Goal: Transaction & Acquisition: Purchase product/service

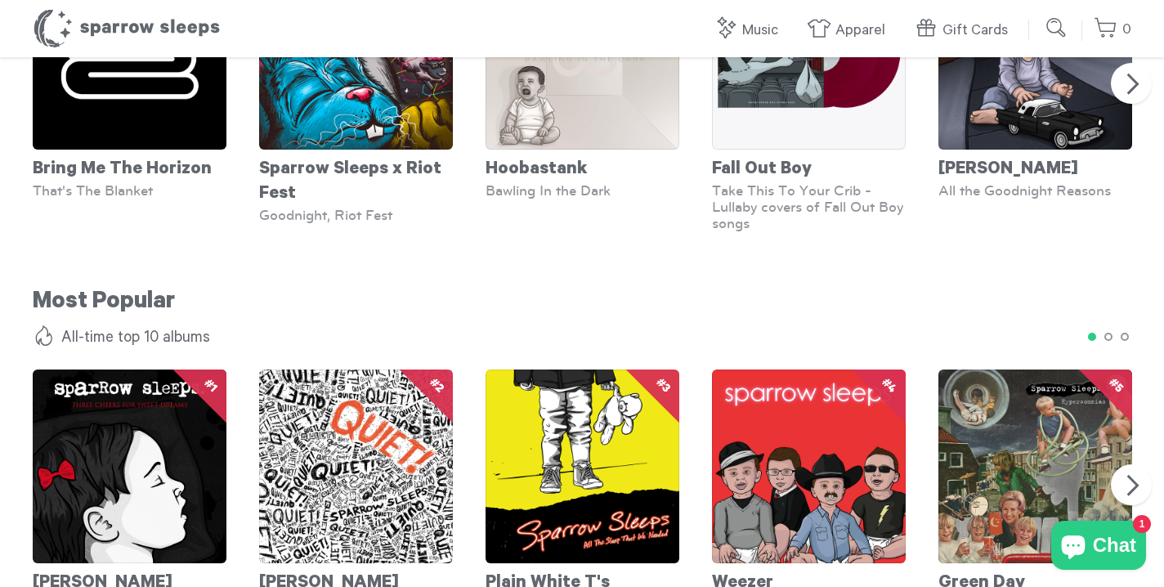
scroll to position [1329, 0]
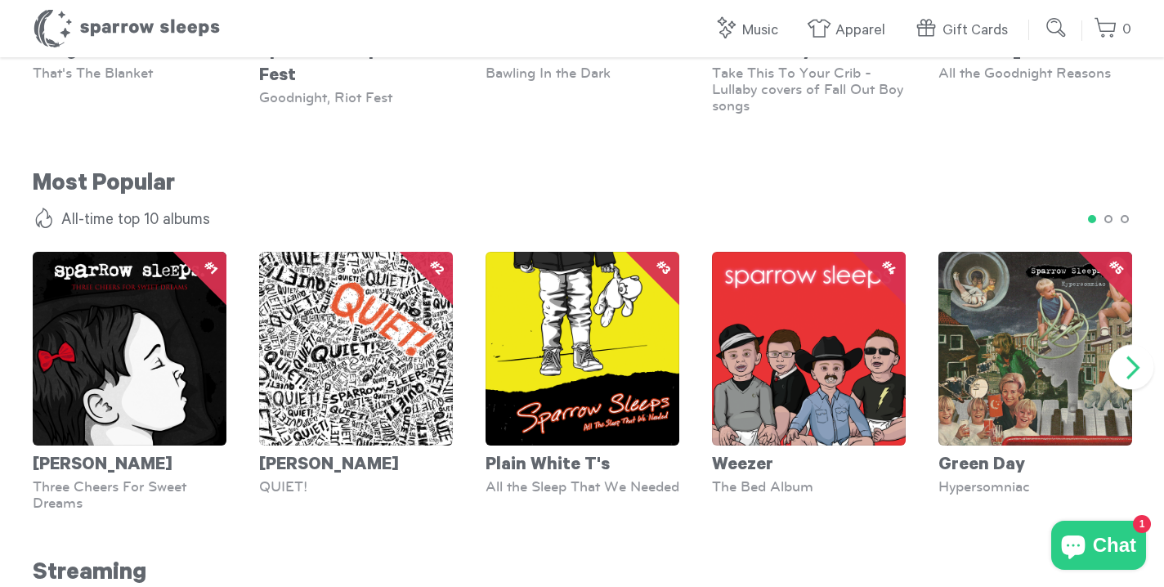
click at [1135, 359] on button "Next" at bounding box center [1132, 367] width 45 height 45
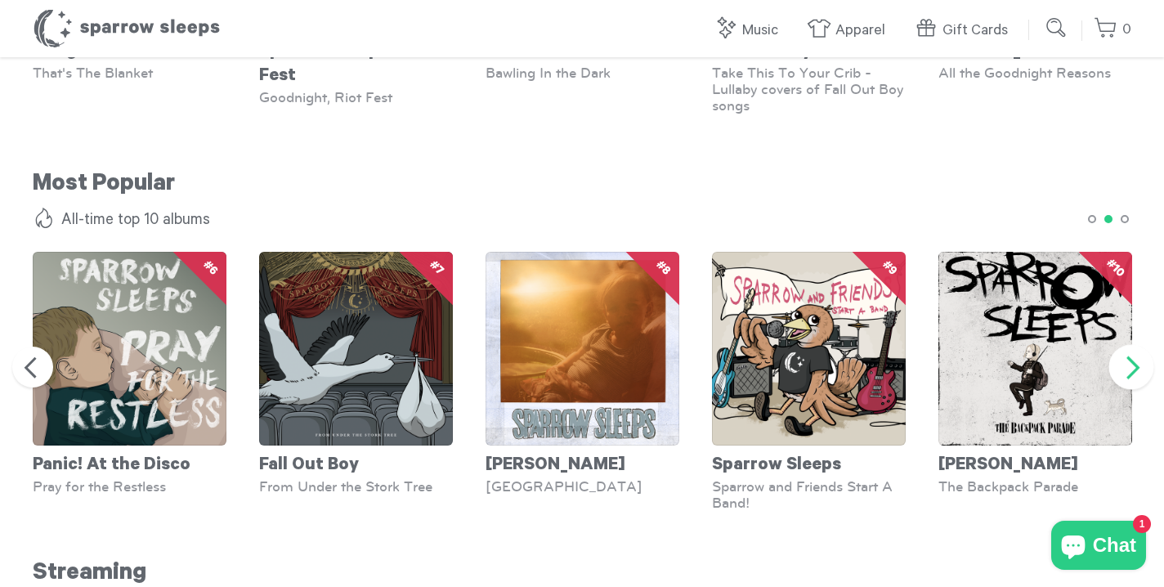
click at [1135, 359] on button "Next" at bounding box center [1132, 367] width 45 height 45
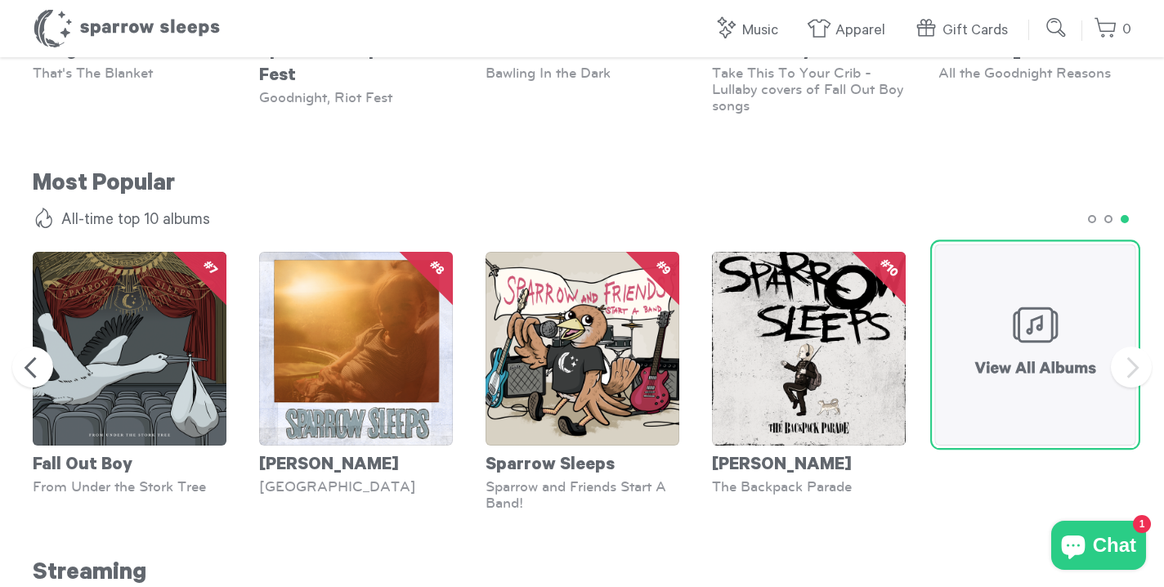
click at [1064, 338] on img at bounding box center [1035, 344] width 201 height 201
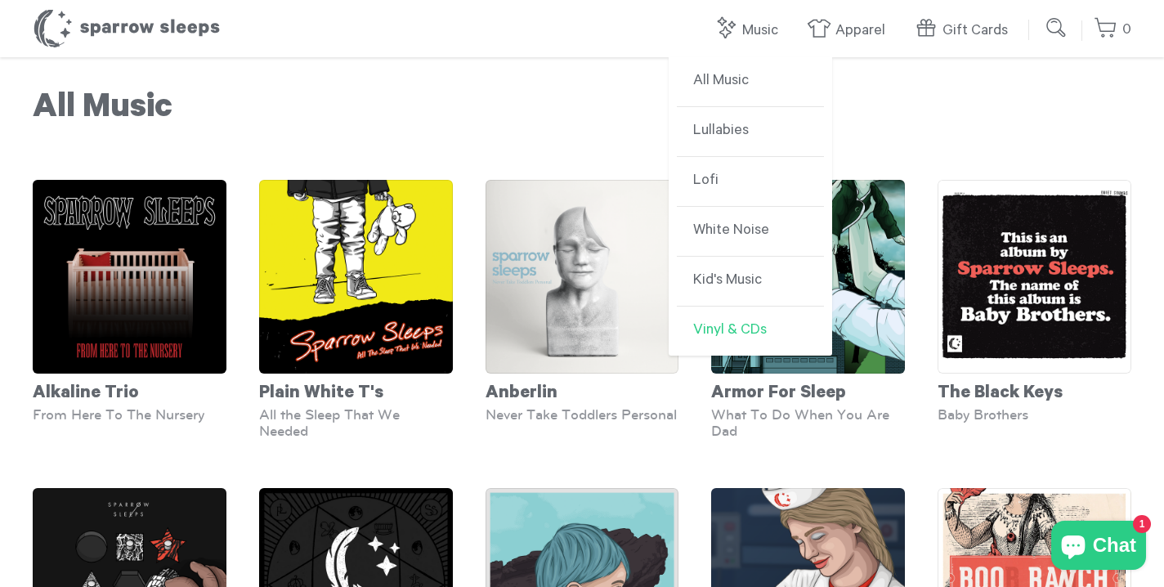
click at [713, 338] on link "Vinyl & CDs" at bounding box center [750, 331] width 147 height 49
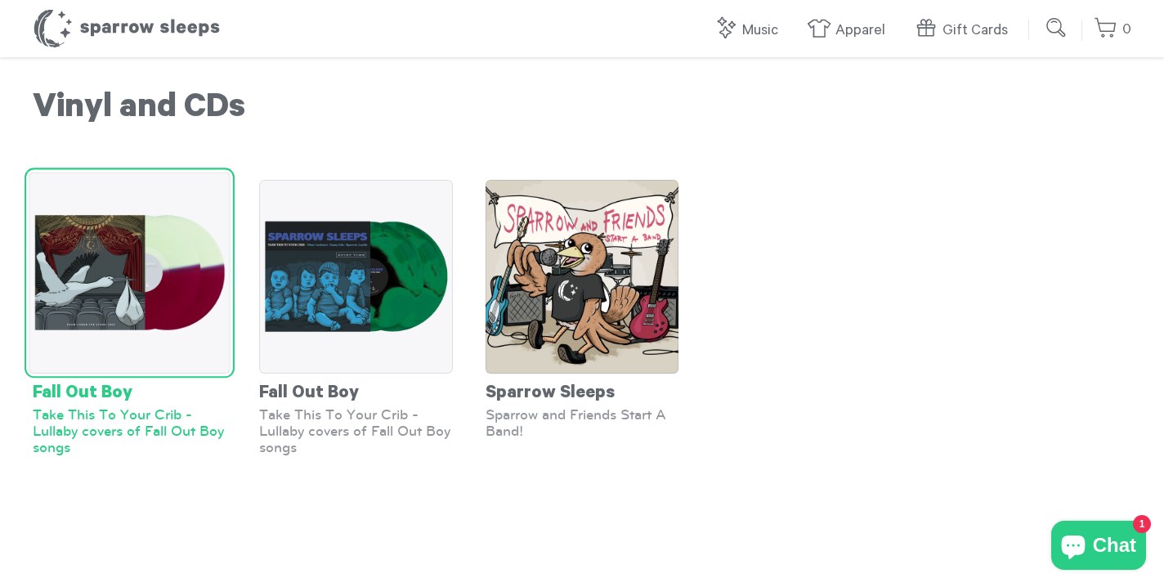
click at [142, 337] on img at bounding box center [129, 273] width 201 height 201
